Goal: Find specific page/section: Find specific page/section

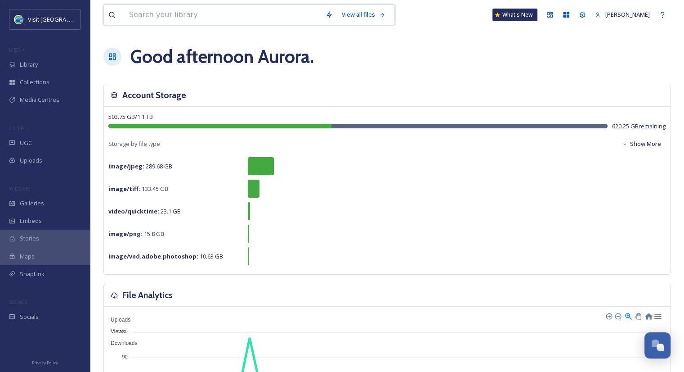
click at [209, 15] on input at bounding box center [223, 15] width 197 height 20
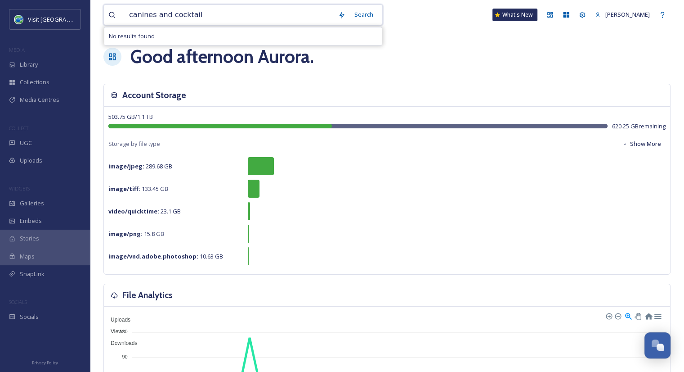
type input "canines and cocktails"
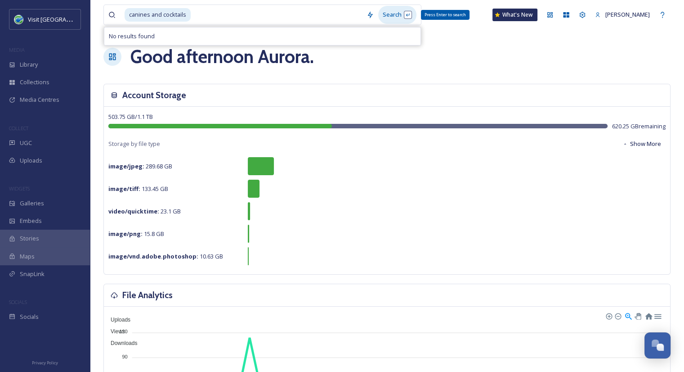
click at [393, 15] on div "Search Press Enter to search" at bounding box center [397, 15] width 38 height 18
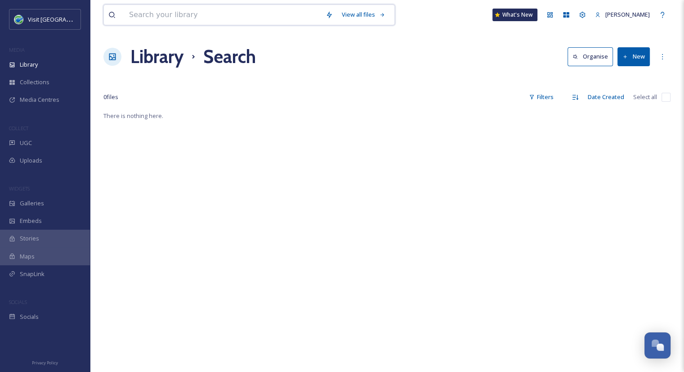
click at [163, 14] on input at bounding box center [223, 15] width 197 height 20
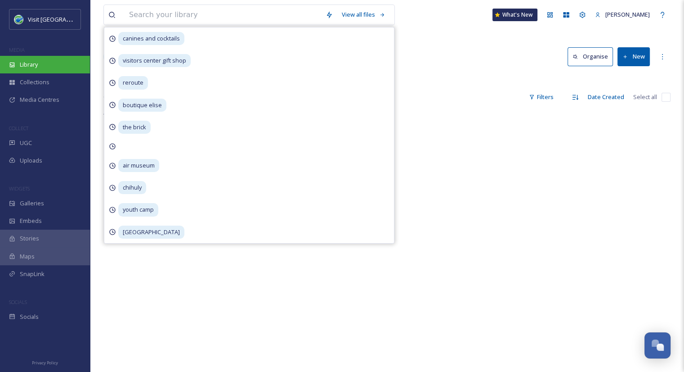
click at [30, 69] on div "Library" at bounding box center [45, 65] width 90 height 18
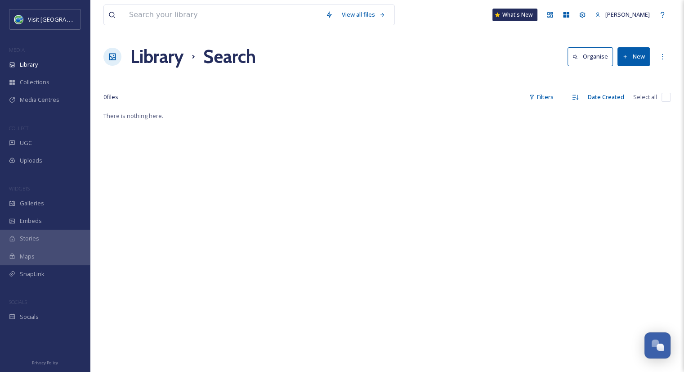
click at [172, 57] on h1 "Library" at bounding box center [156, 56] width 53 height 27
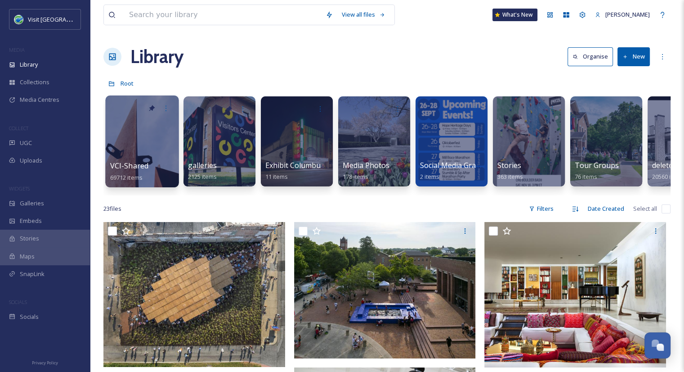
click at [136, 164] on span "VCI-Shared" at bounding box center [129, 166] width 39 height 10
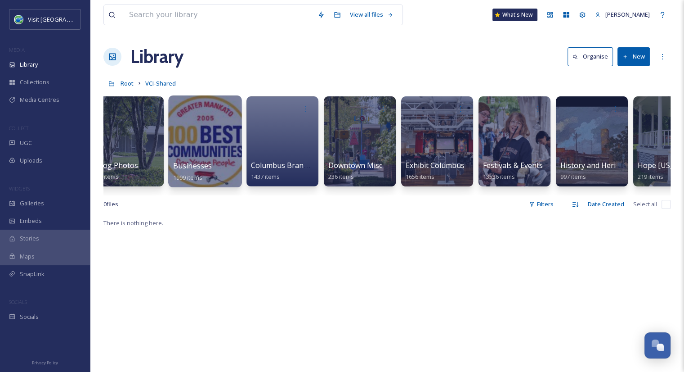
scroll to position [0, 247]
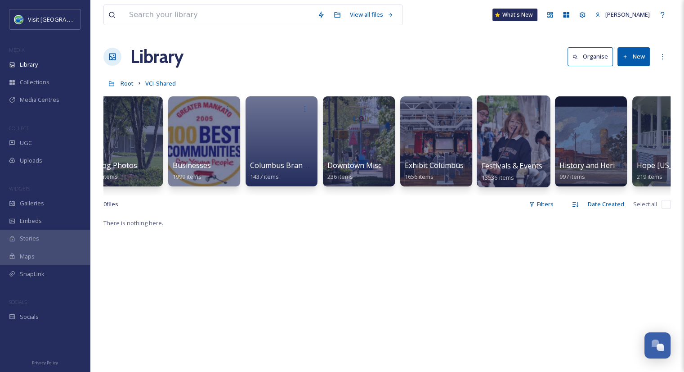
click at [503, 170] on span "Festivals & Events" at bounding box center [512, 166] width 61 height 10
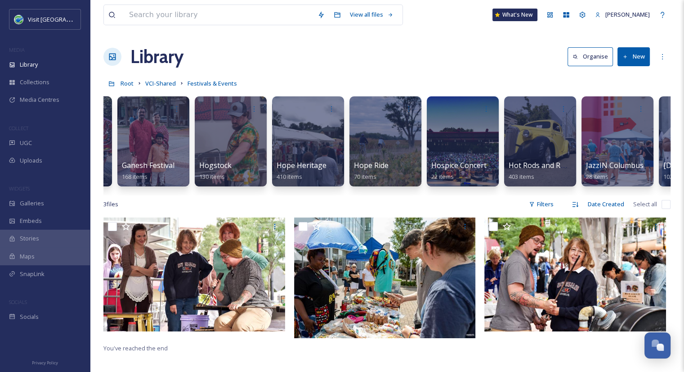
scroll to position [0, 1227]
click at [232, 17] on input at bounding box center [219, 15] width 188 height 20
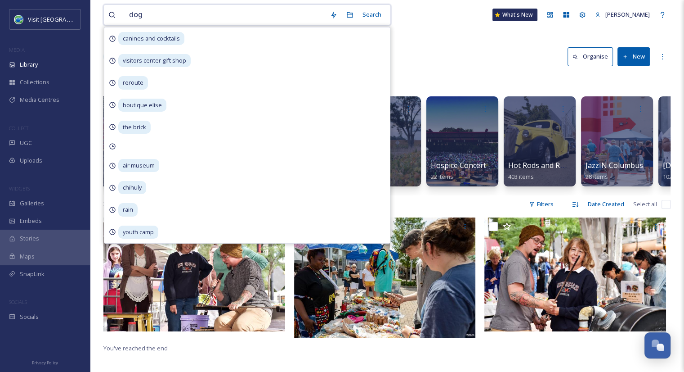
type input "dogs"
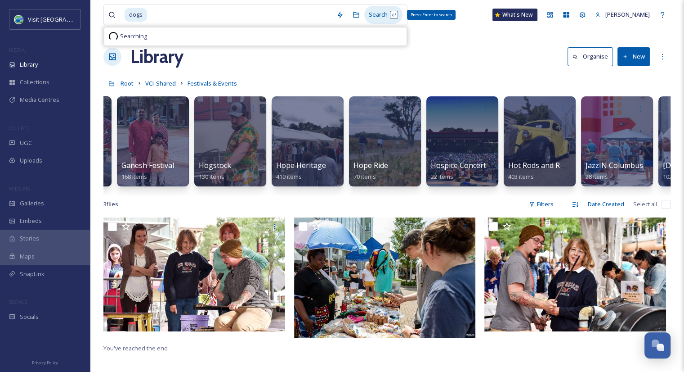
click at [372, 22] on div "Search Press Enter to search" at bounding box center [383, 15] width 38 height 18
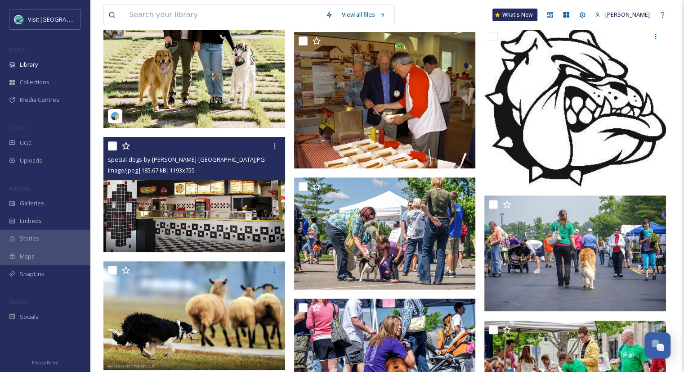
scroll to position [307, 0]
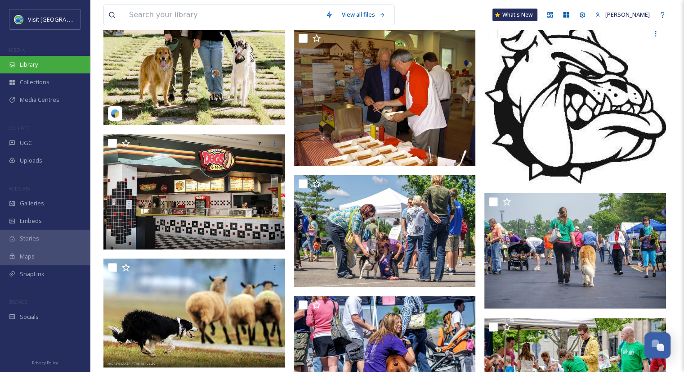
click at [45, 65] on div "Library" at bounding box center [45, 65] width 90 height 18
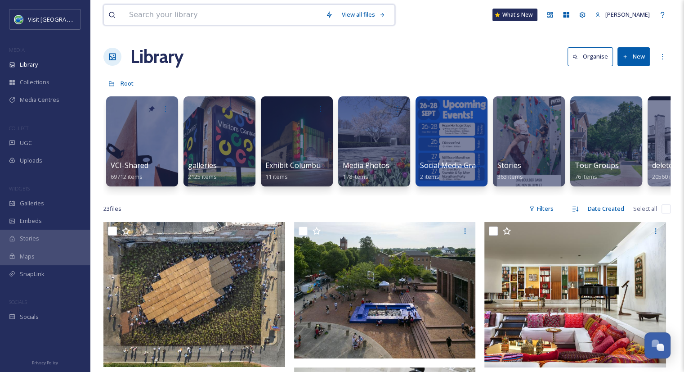
click at [162, 22] on input at bounding box center [223, 15] width 197 height 20
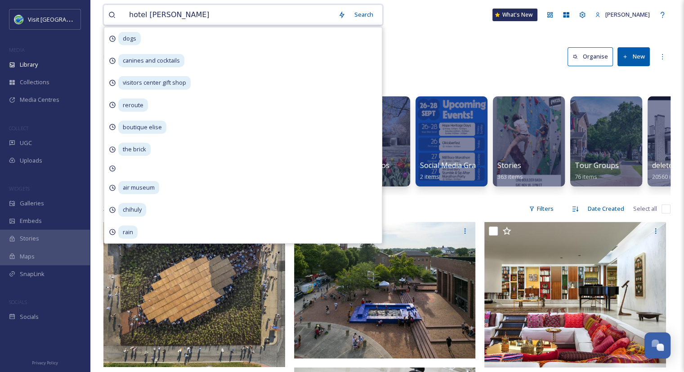
type input "hotel indigo"
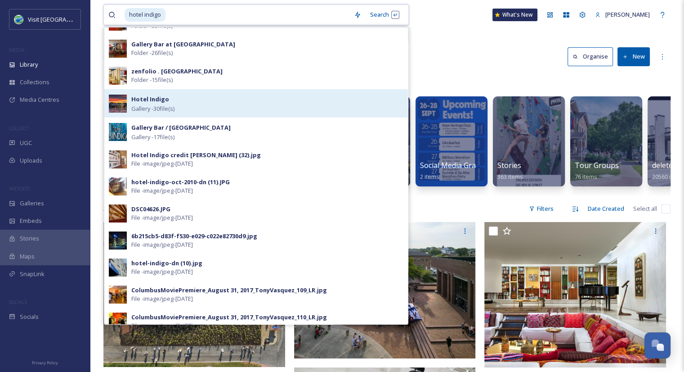
scroll to position [101, 0]
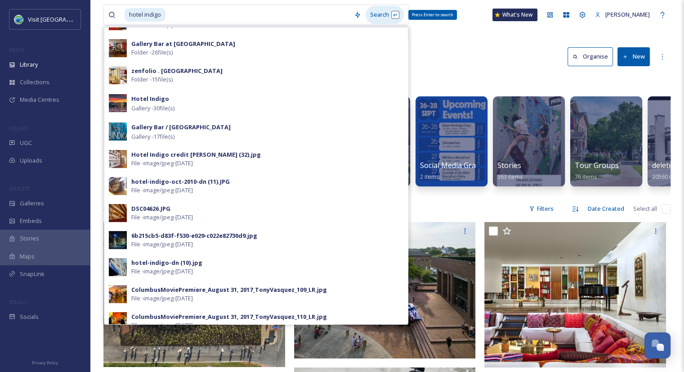
click at [378, 18] on div "Search Press Enter to search" at bounding box center [385, 15] width 38 height 18
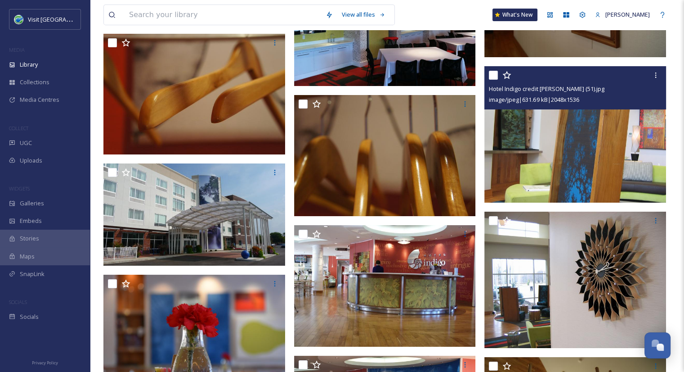
scroll to position [6530, 0]
